Goal: Transaction & Acquisition: Obtain resource

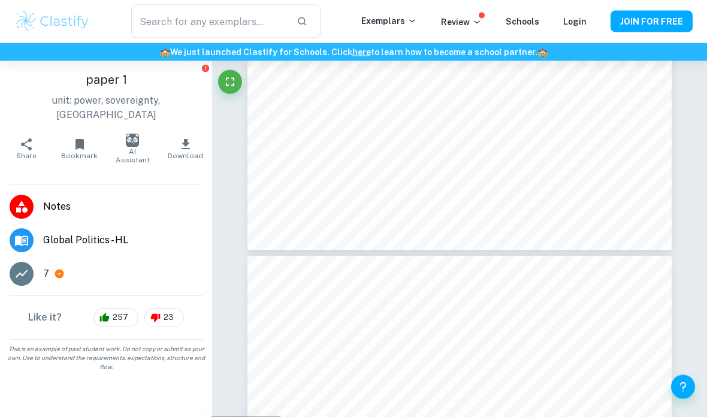
scroll to position [2738, 0]
click at [687, 394] on icon "Help and Feedback" at bounding box center [683, 387] width 14 height 14
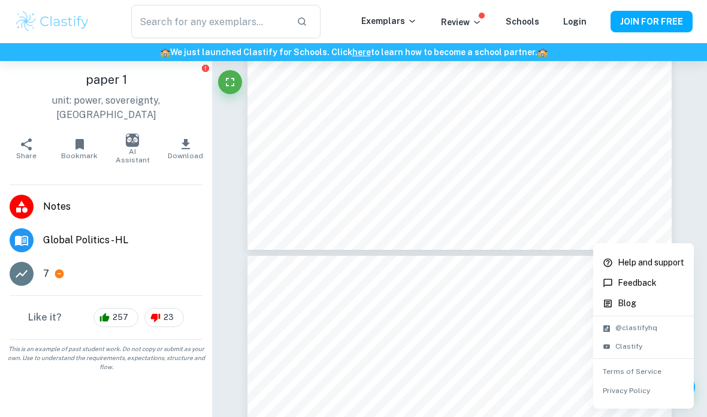
click at [658, 275] on li "Feedback" at bounding box center [643, 283] width 101 height 20
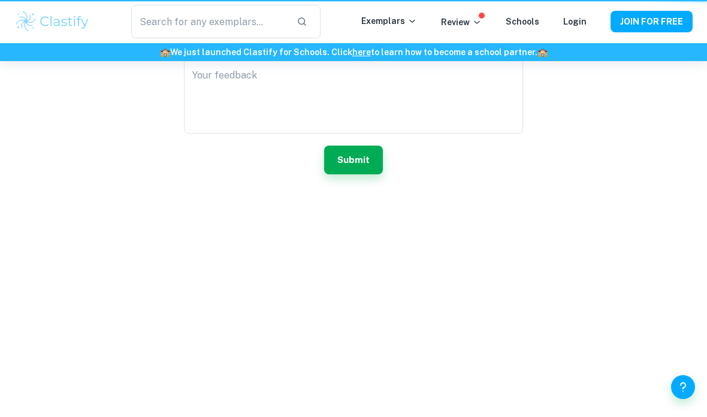
scroll to position [72, 0]
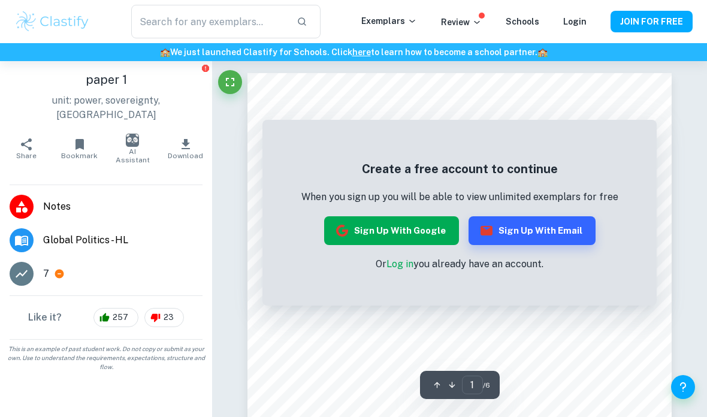
click at [415, 231] on button "Sign up with Google" at bounding box center [391, 230] width 135 height 29
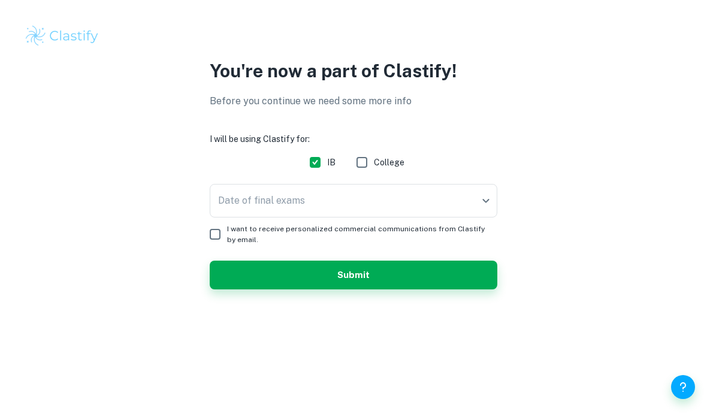
checkbox input "true"
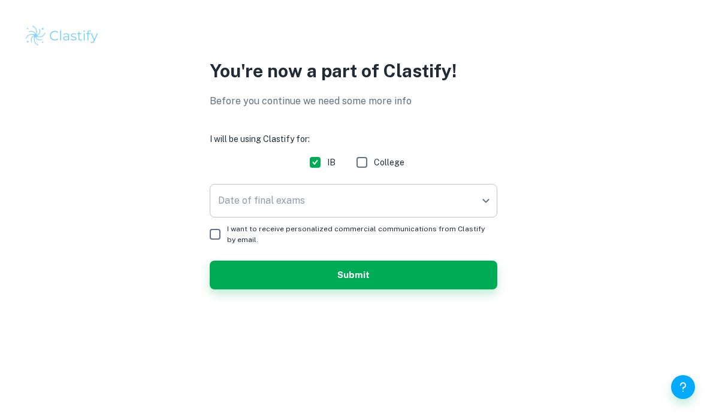
click at [455, 206] on body "We value your privacy We use cookies to enhance your browsing experience, serve…" at bounding box center [353, 208] width 707 height 417
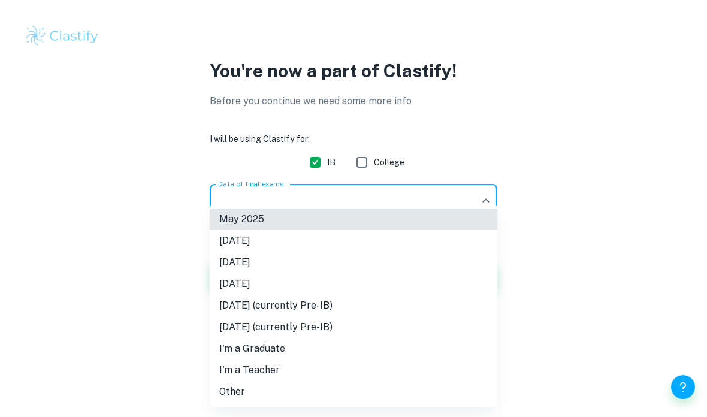
click at [356, 308] on li "May 2027 (currently Pre-IB)" at bounding box center [354, 306] width 288 height 22
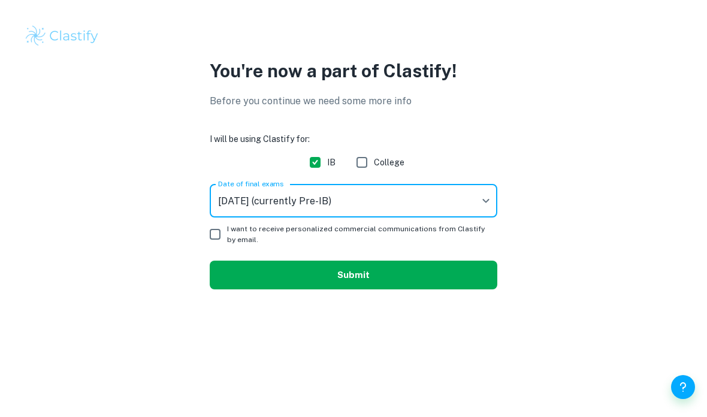
click at [376, 283] on button "Submit" at bounding box center [354, 275] width 288 height 29
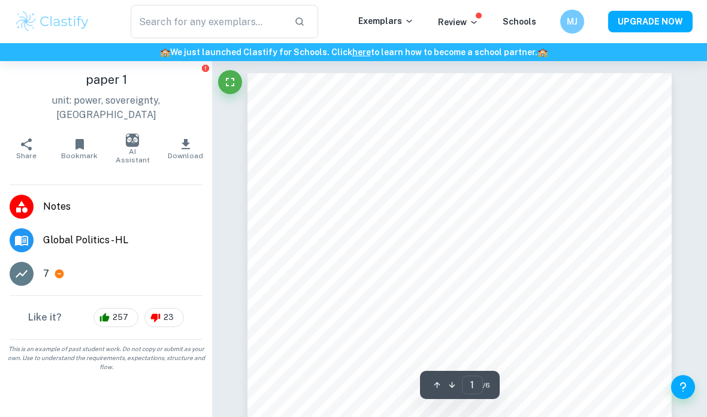
click at [139, 134] on img "button" at bounding box center [132, 140] width 13 height 13
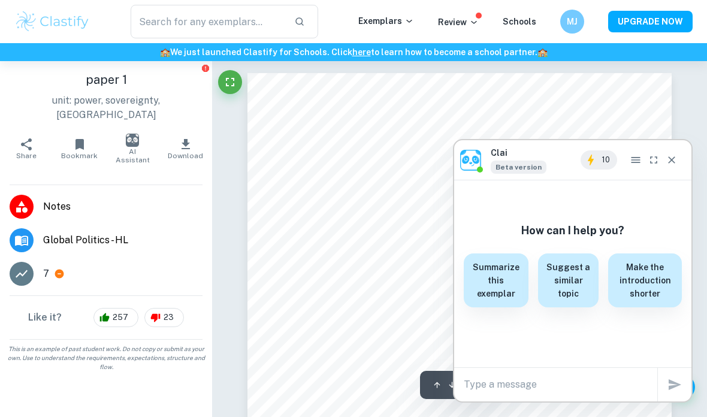
click at [673, 162] on icon "Close" at bounding box center [672, 160] width 12 height 12
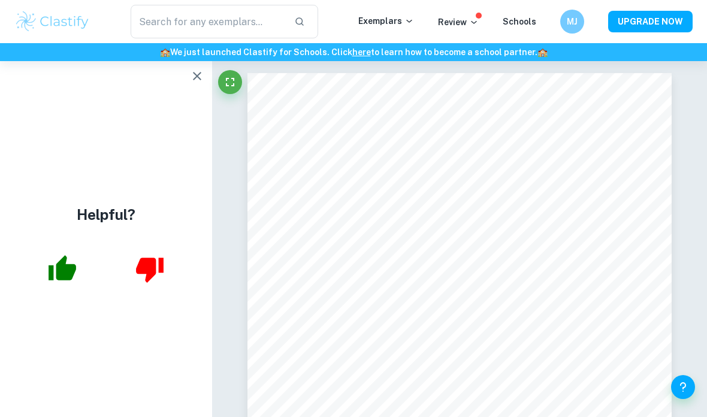
click at [189, 75] on button "button" at bounding box center [197, 76] width 24 height 24
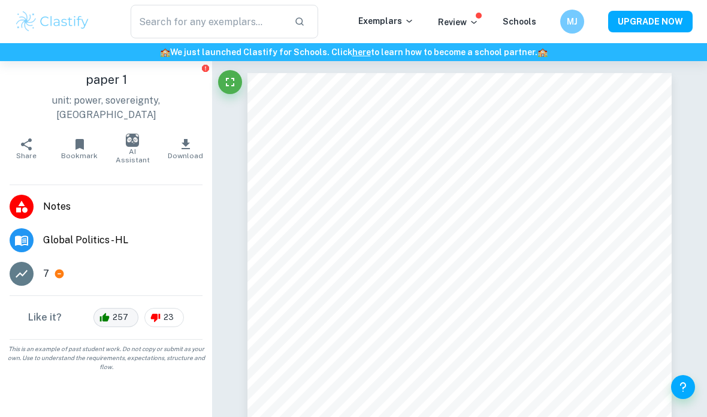
click at [131, 312] on span "257" at bounding box center [120, 318] width 29 height 12
click at [478, 25] on icon at bounding box center [474, 22] width 10 height 10
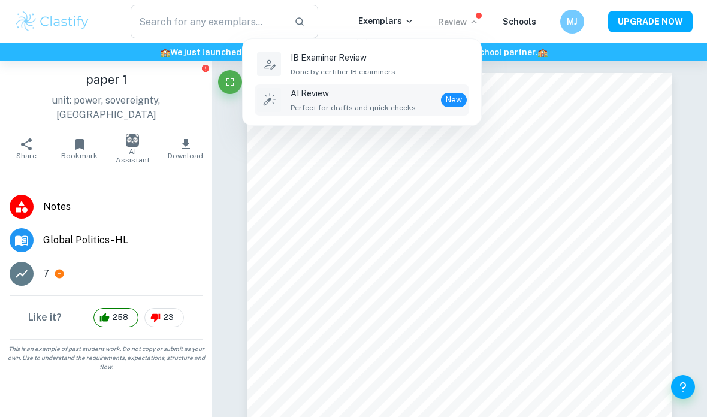
click at [397, 111] on span "Perfect for drafts and quick checks." at bounding box center [354, 107] width 127 height 11
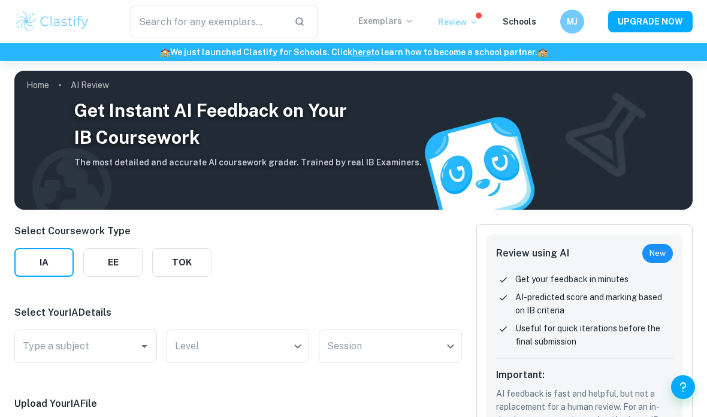
click at [397, 23] on p "Exemplars" at bounding box center [386, 20] width 56 height 13
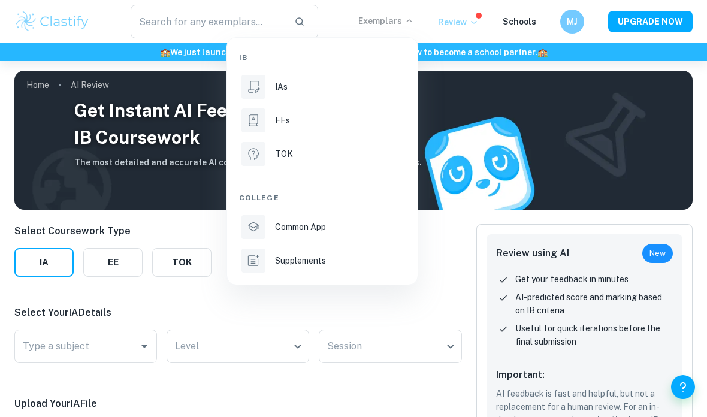
click at [451, 255] on div at bounding box center [353, 208] width 707 height 417
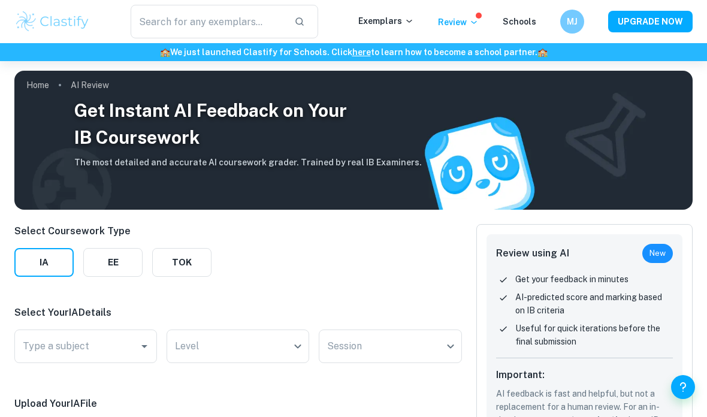
scroll to position [74, 0]
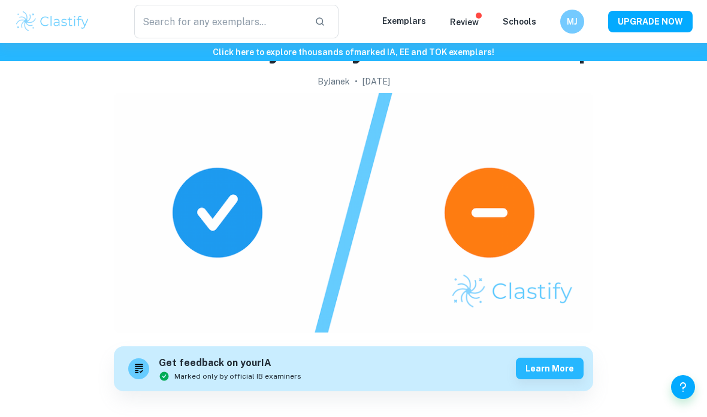
checkbox input "true"
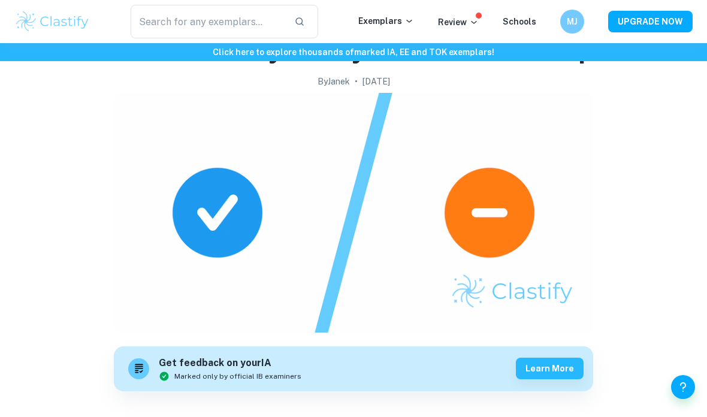
scroll to position [74, 0]
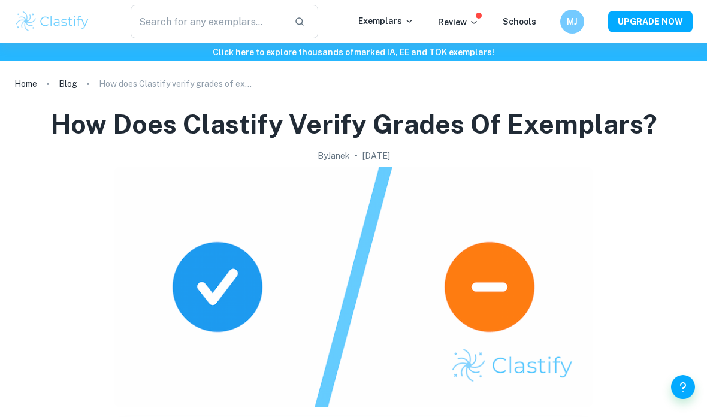
scroll to position [23, 0]
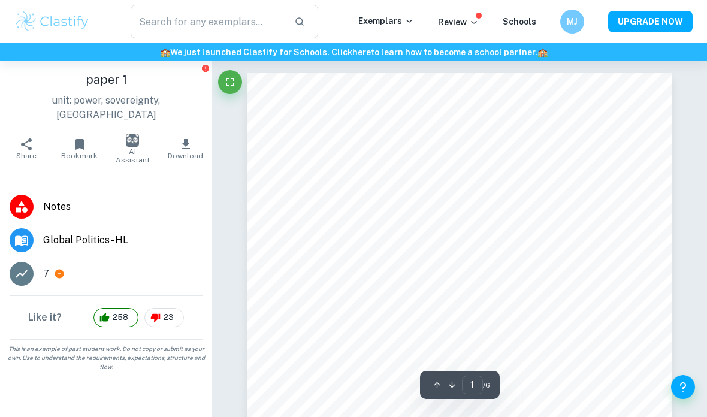
scroll to position [7, 0]
click at [189, 137] on icon "button" at bounding box center [186, 144] width 14 height 14
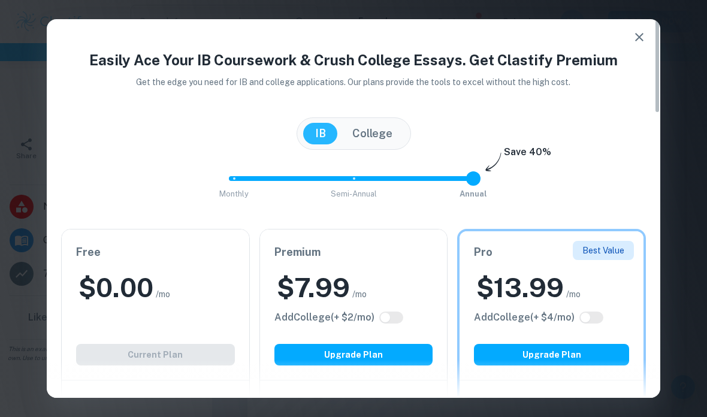
click at [147, 240] on div "Free $ 0.00 /mo Add College (+ $ 2 /mo) Current Plan" at bounding box center [156, 304] width 188 height 150
click at [167, 285] on div "$ 0.00 /mo" at bounding box center [155, 287] width 159 height 35
click at [173, 313] on div "Free $ 0.00 /mo Add College (+ $ 2 /mo) Current Plan" at bounding box center [156, 304] width 188 height 150
click at [223, 277] on div "$ 0.00 /mo" at bounding box center [155, 287] width 159 height 35
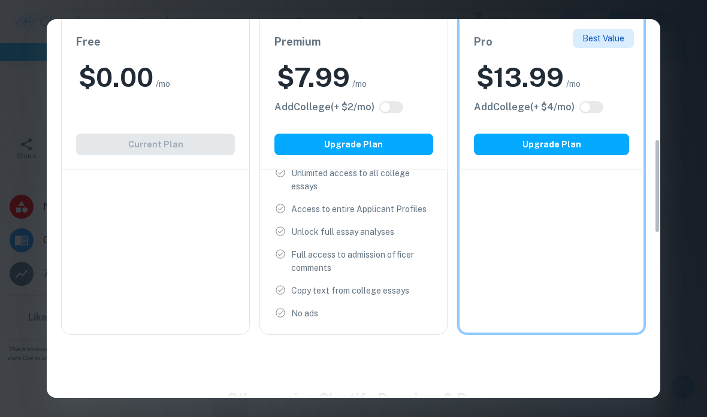
scroll to position [501, 0]
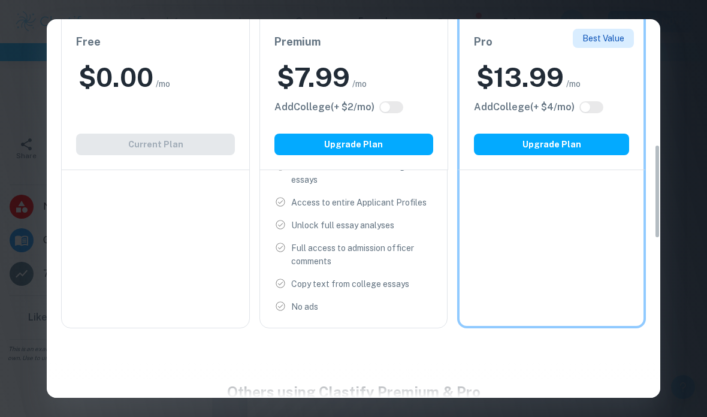
click at [137, 238] on div "Free $ 0.00 /mo Add College (+ $ 2 /mo) Current Plan IB Program Limited access …" at bounding box center [155, 27] width 189 height 601
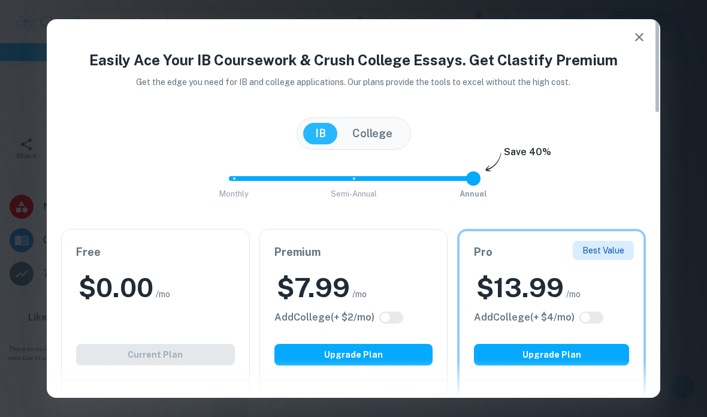
scroll to position [0, 0]
click at [643, 42] on icon "button" at bounding box center [639, 37] width 14 height 14
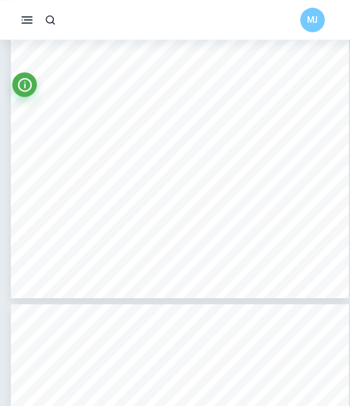
scroll to position [1187, 0]
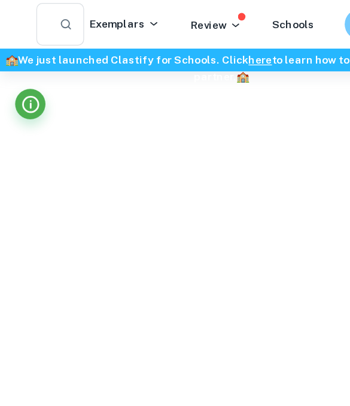
type input "2"
